Goal: Information Seeking & Learning: Learn about a topic

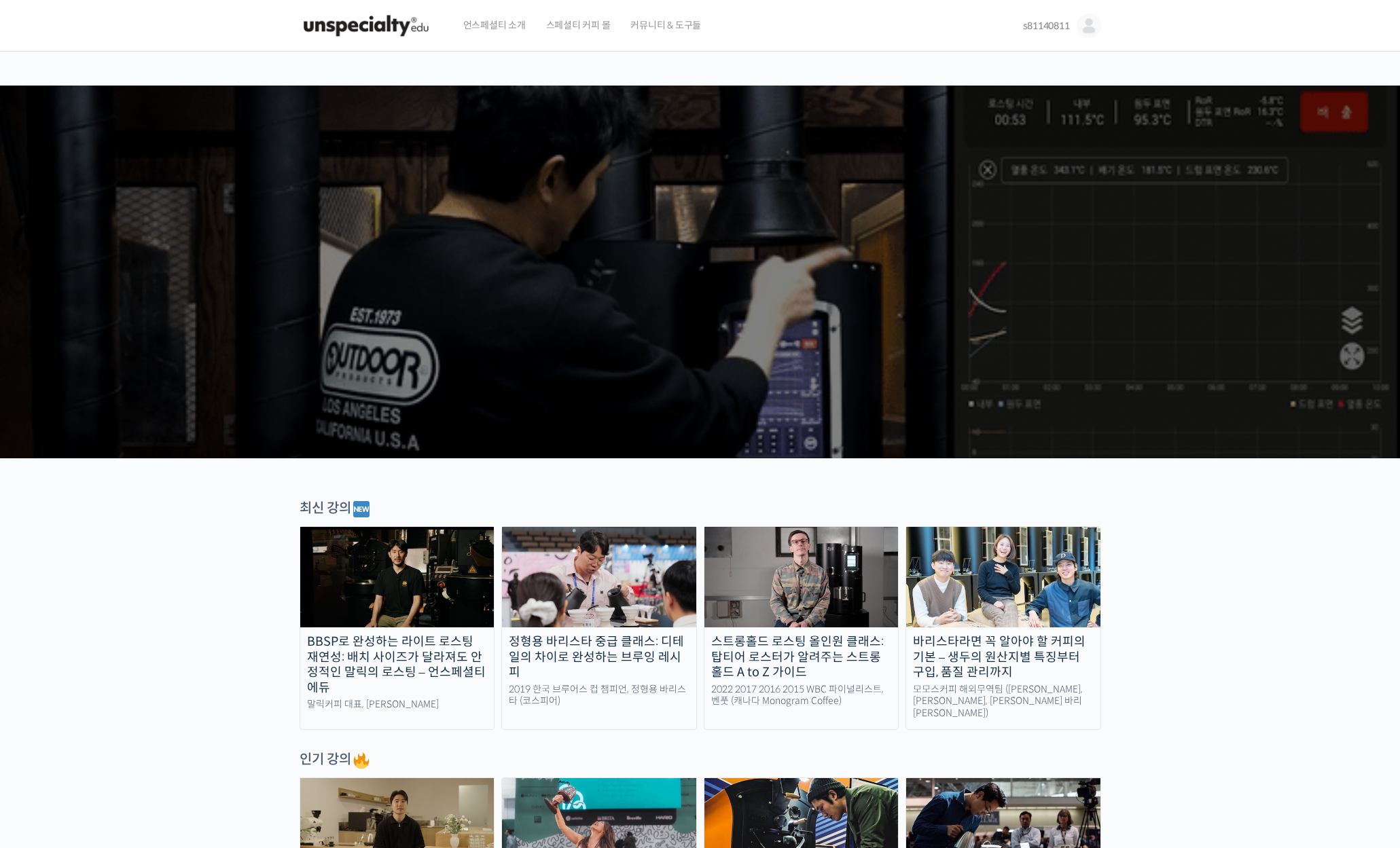
click at [787, 623] on img at bounding box center [801, 577] width 194 height 100
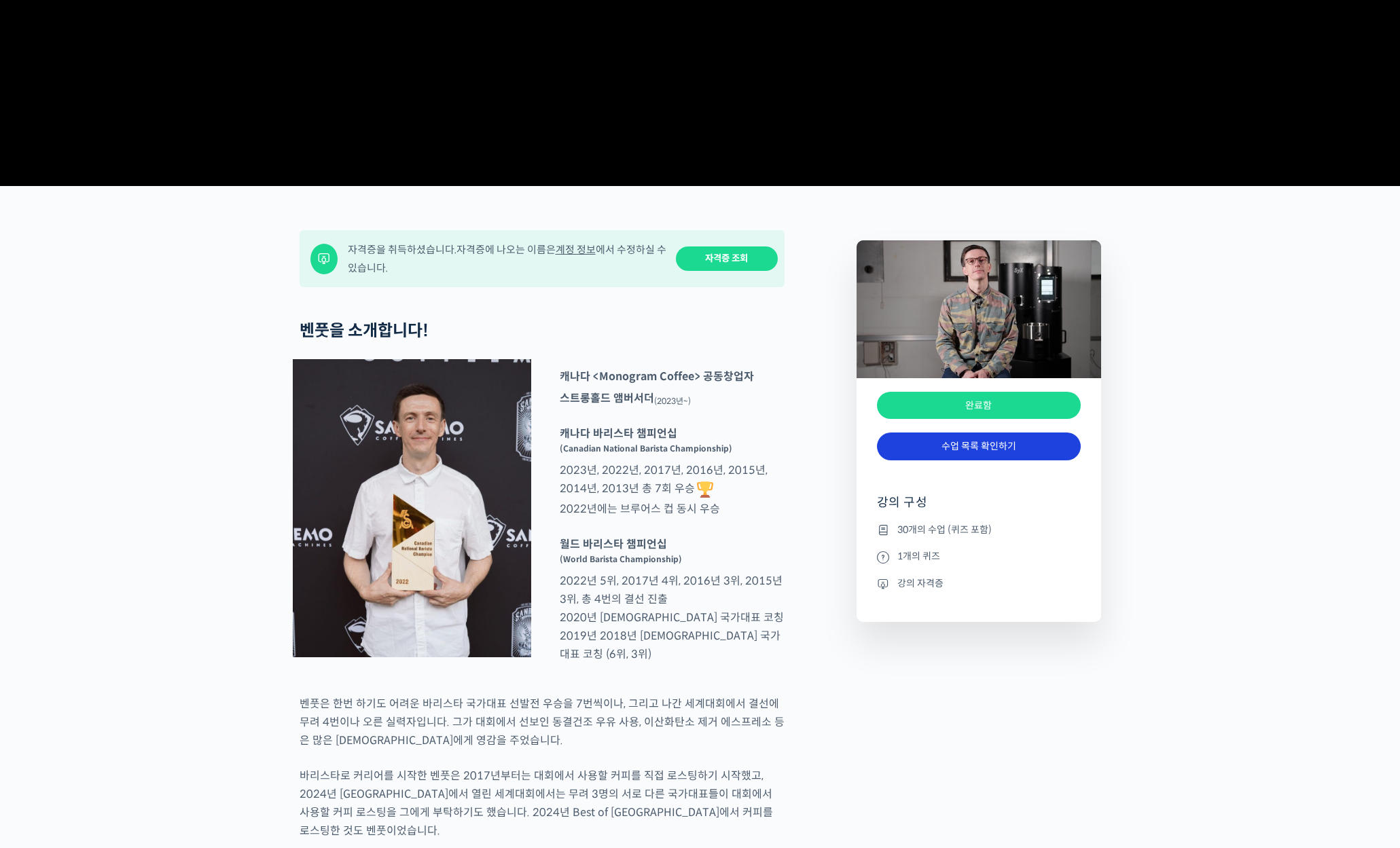
click at [964, 461] on link "수업 목록 확인하기" at bounding box center [979, 447] width 204 height 28
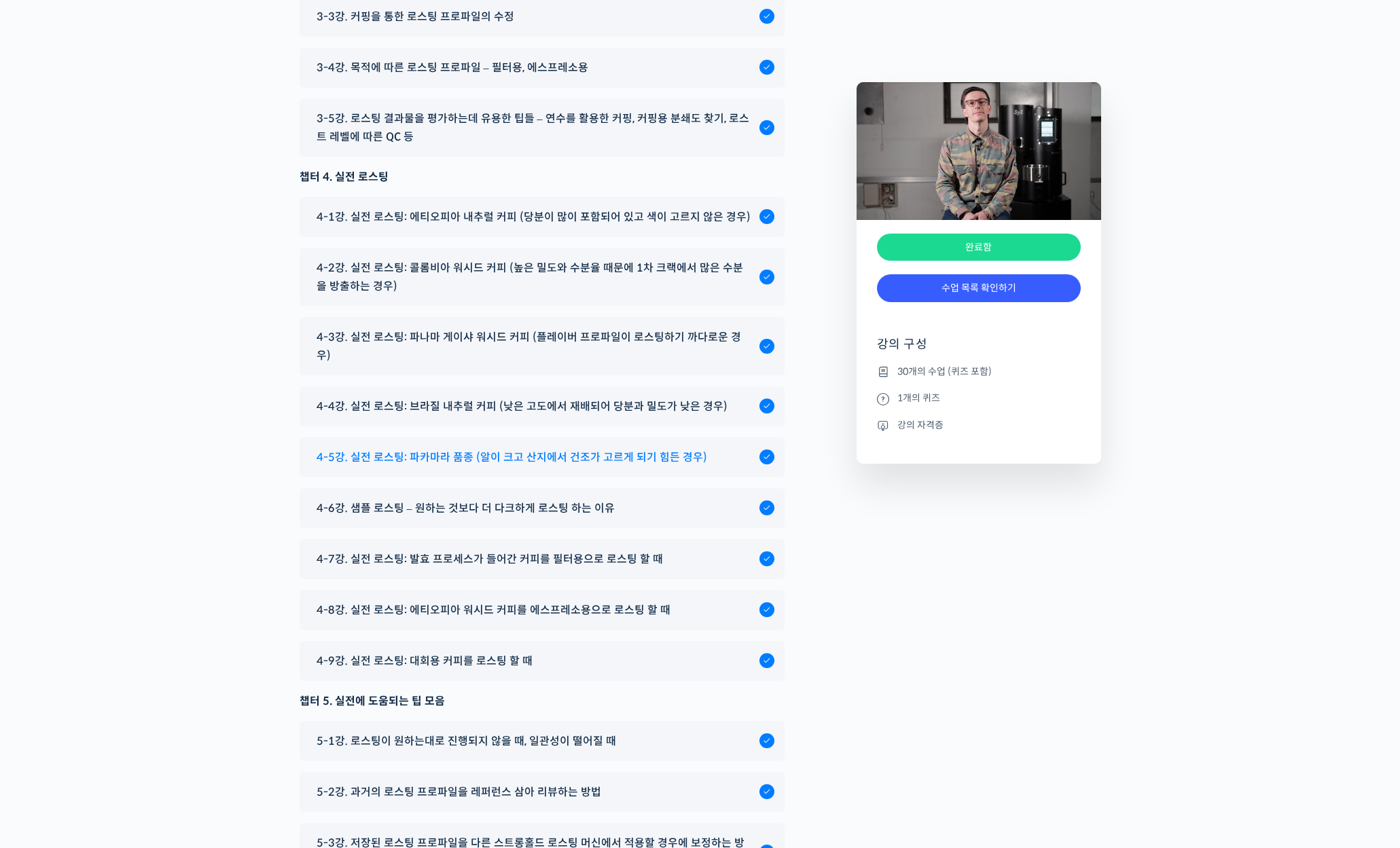
scroll to position [7561, 0]
